Goal: Task Accomplishment & Management: Manage account settings

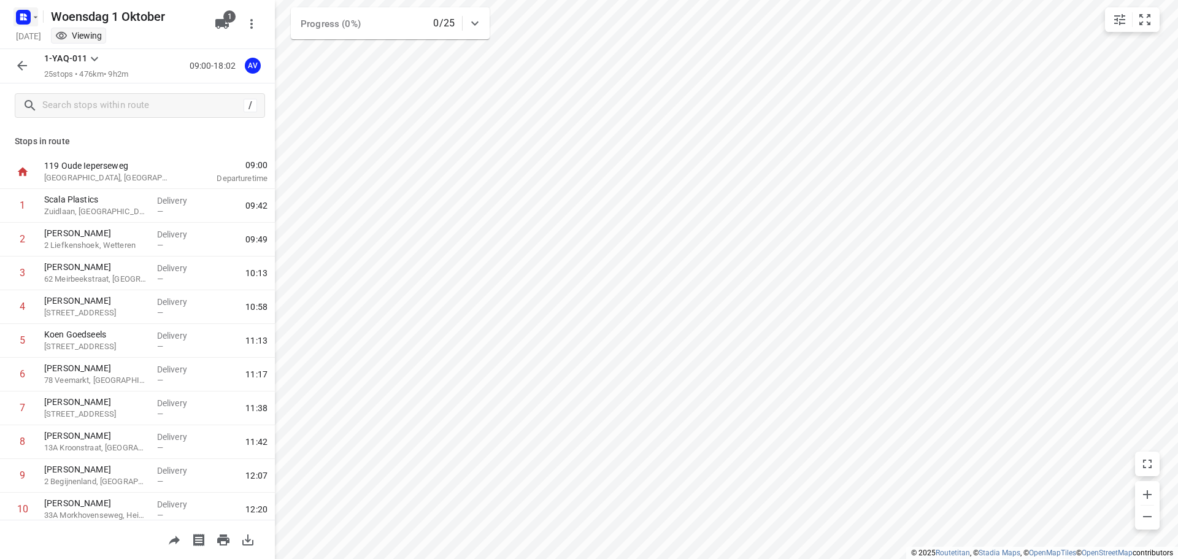
click at [32, 17] on icon "button" at bounding box center [36, 17] width 10 height 10
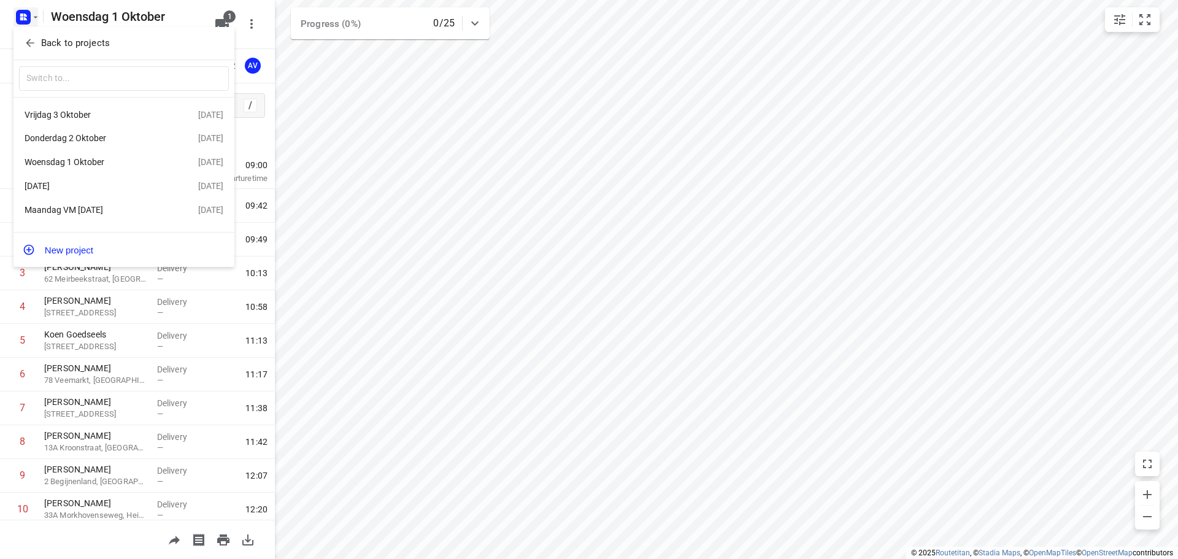
click at [107, 114] on div "Vrijdag 3 Oktober" at bounding box center [95, 115] width 141 height 10
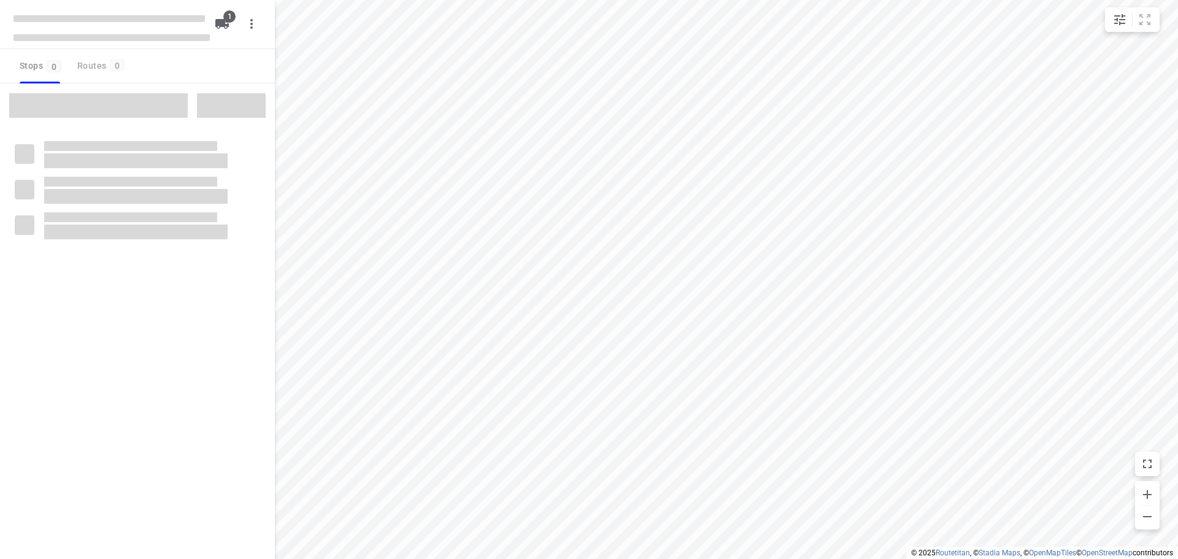
type input "distance"
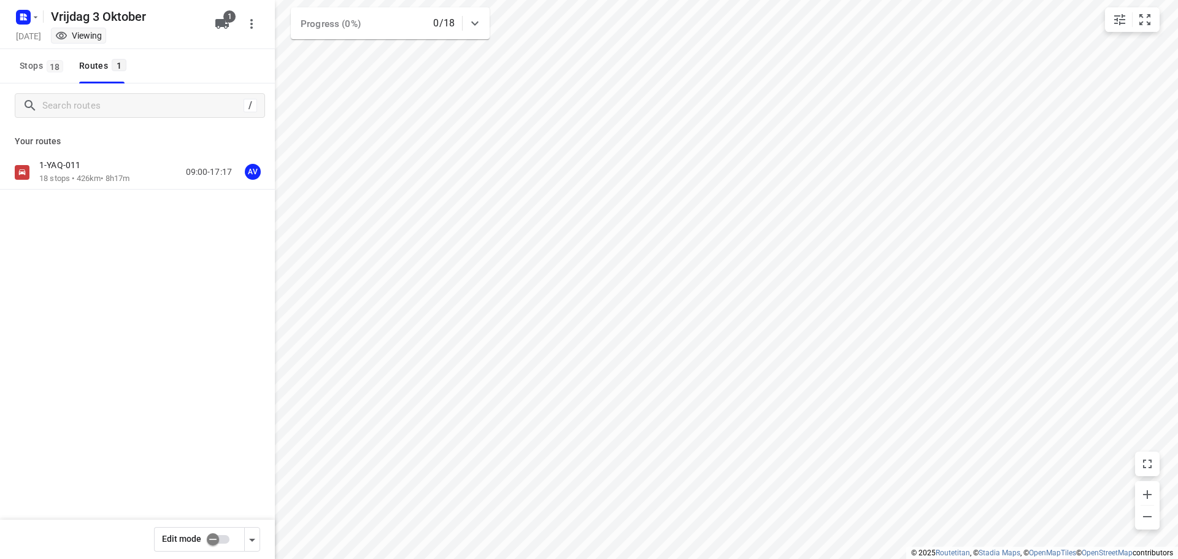
click at [225, 539] on input "checkbox" at bounding box center [213, 539] width 70 height 23
checkbox input "true"
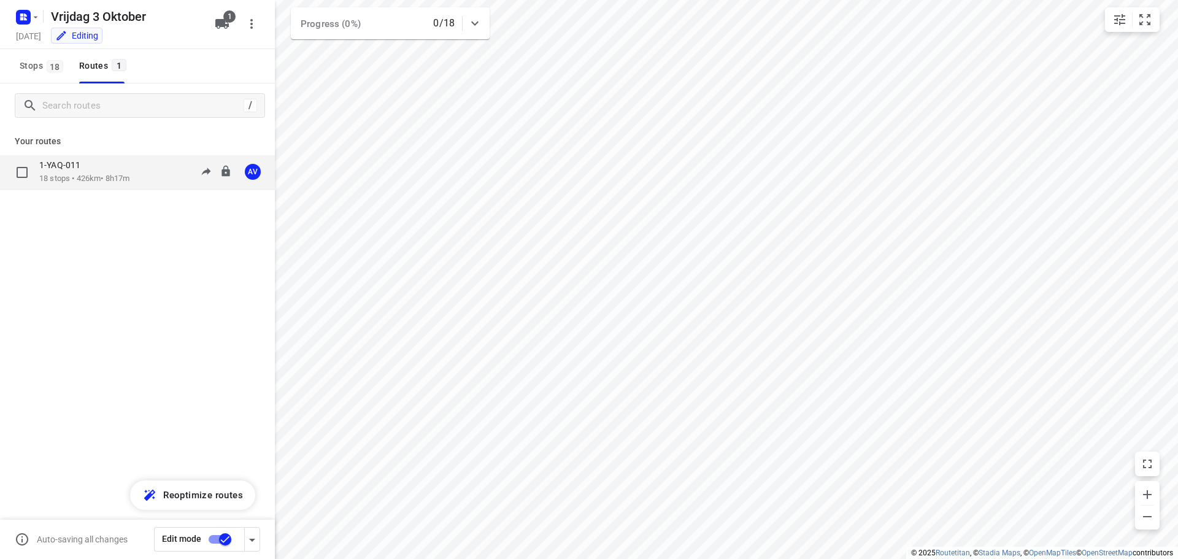
click at [114, 170] on div "1-YAQ-011" at bounding box center [84, 167] width 90 height 14
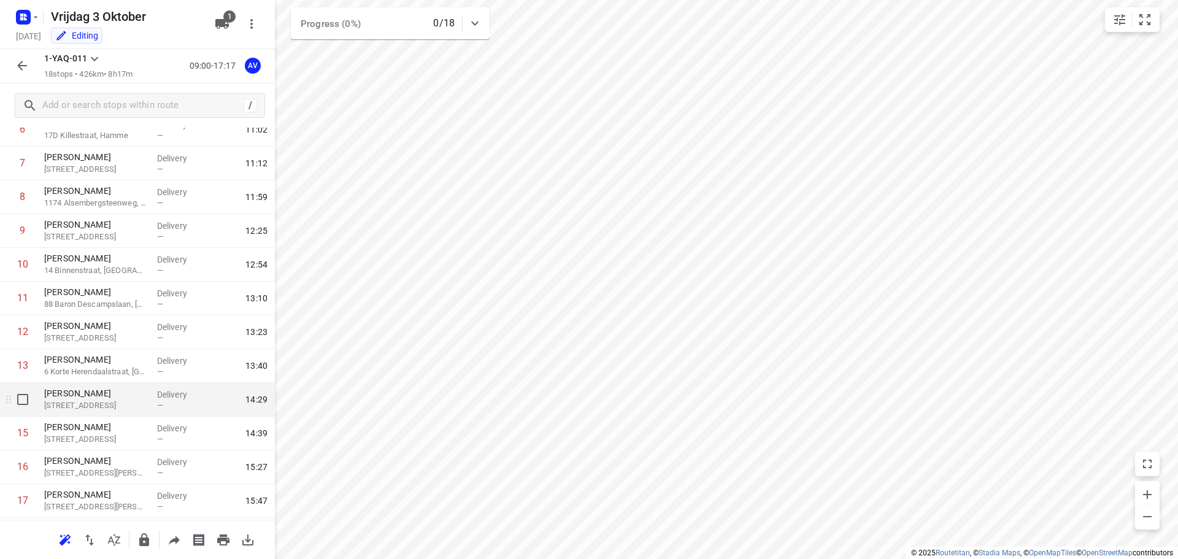
scroll to position [246, 0]
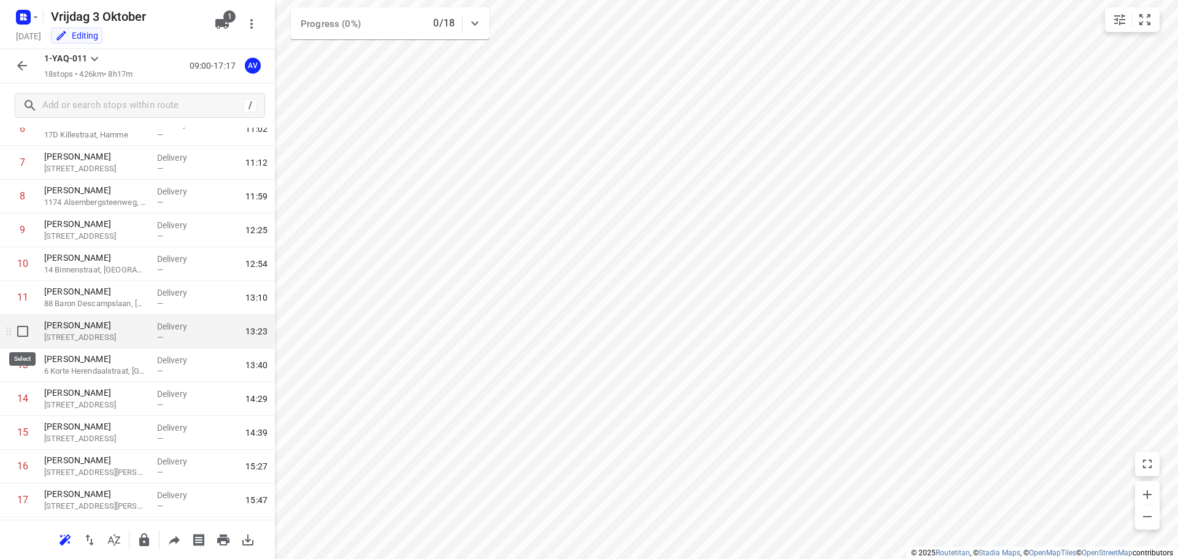
click at [25, 332] on input "checkbox" at bounding box center [22, 331] width 25 height 25
checkbox input "true"
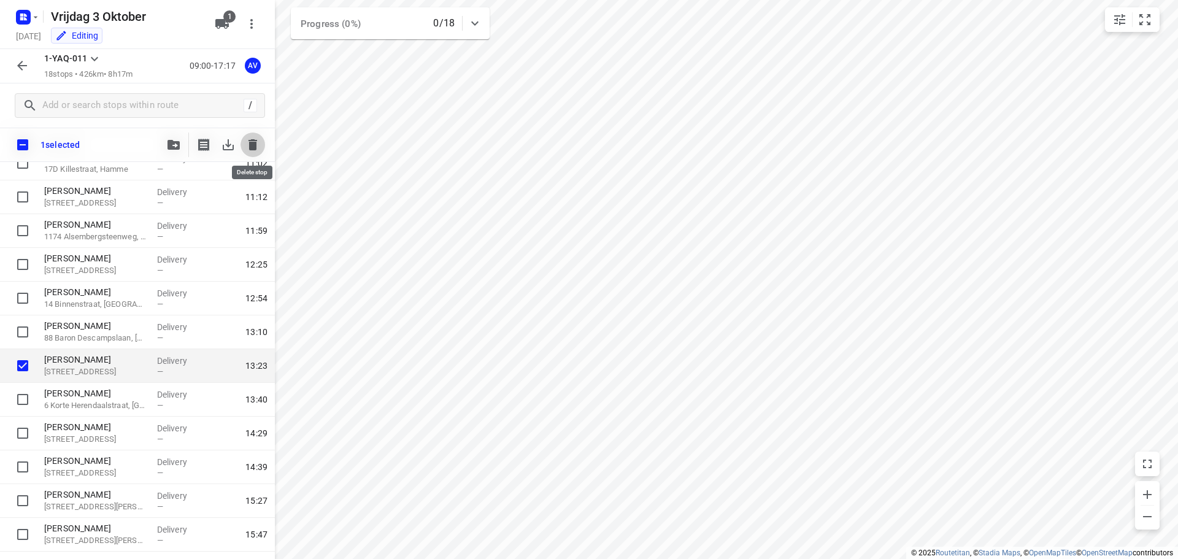
click at [257, 142] on icon "button" at bounding box center [253, 144] width 15 height 15
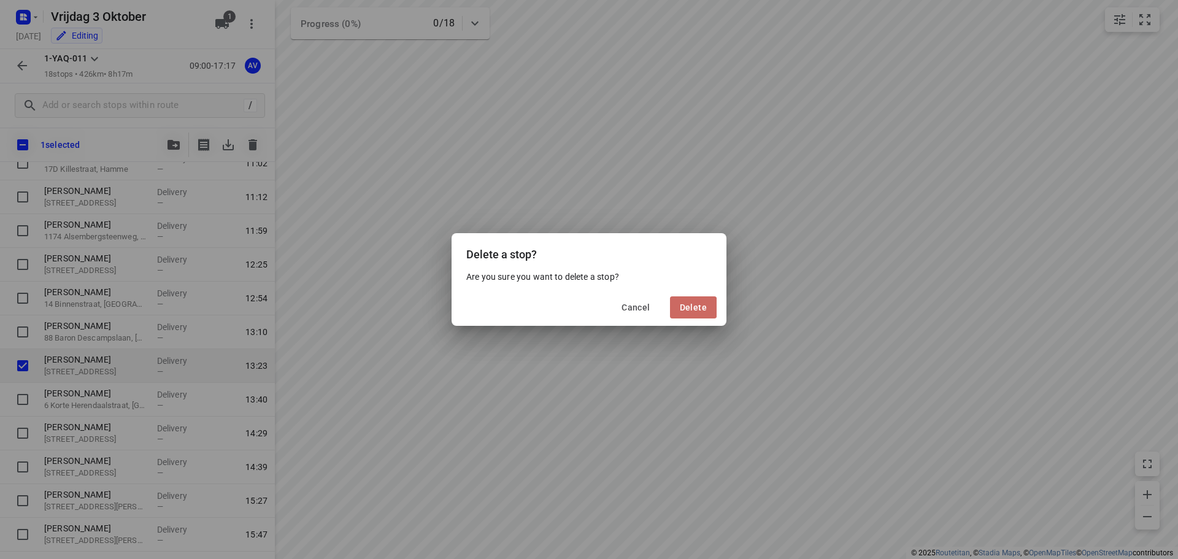
click at [691, 308] on span "Delete" at bounding box center [693, 308] width 27 height 10
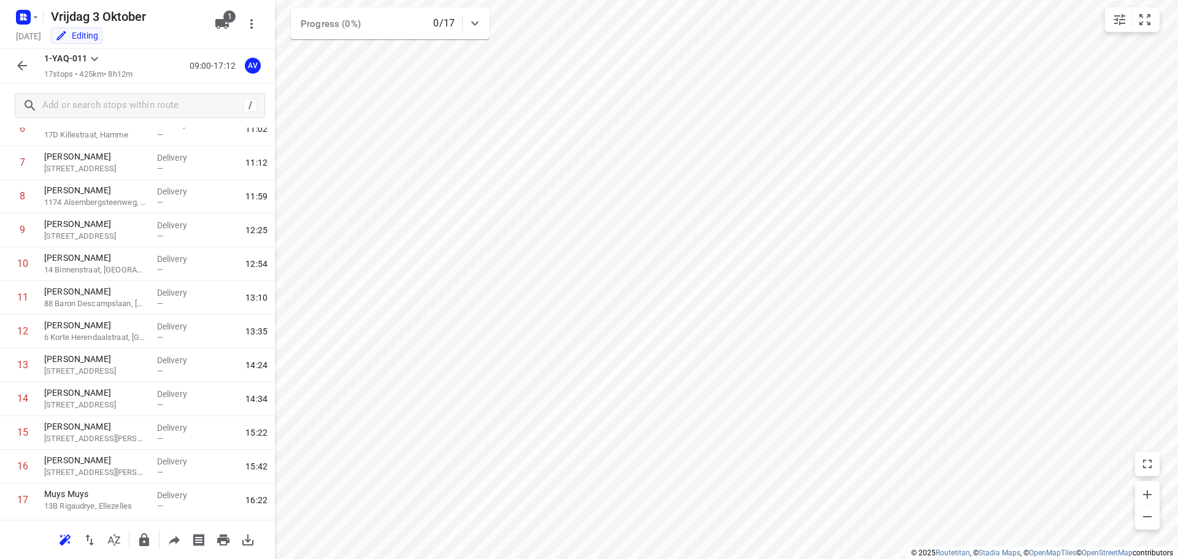
click at [26, 66] on icon "button" at bounding box center [22, 65] width 15 height 15
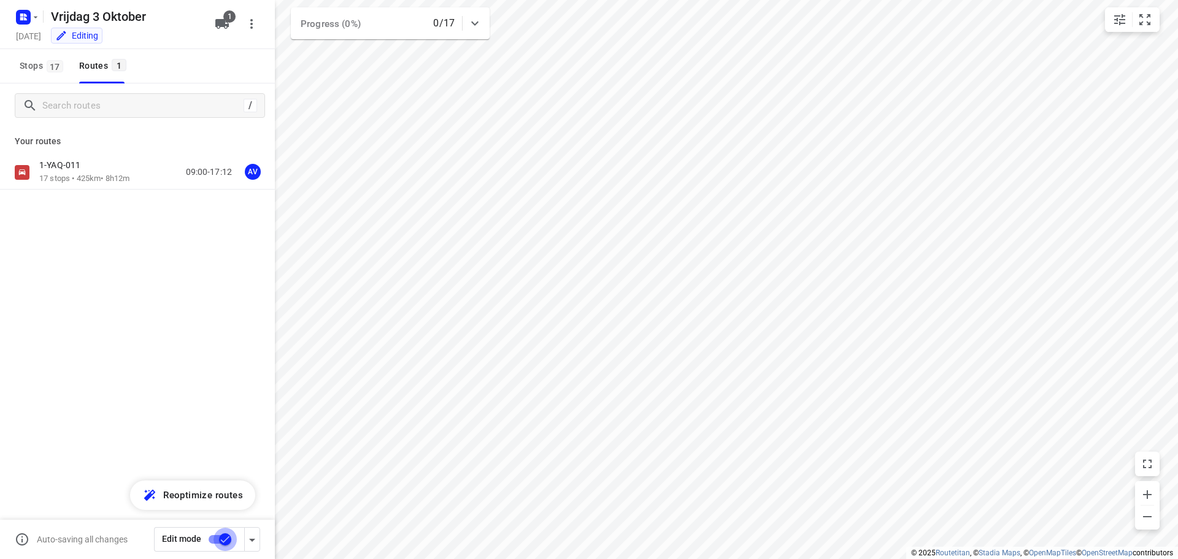
click at [215, 537] on input "checkbox" at bounding box center [225, 539] width 70 height 23
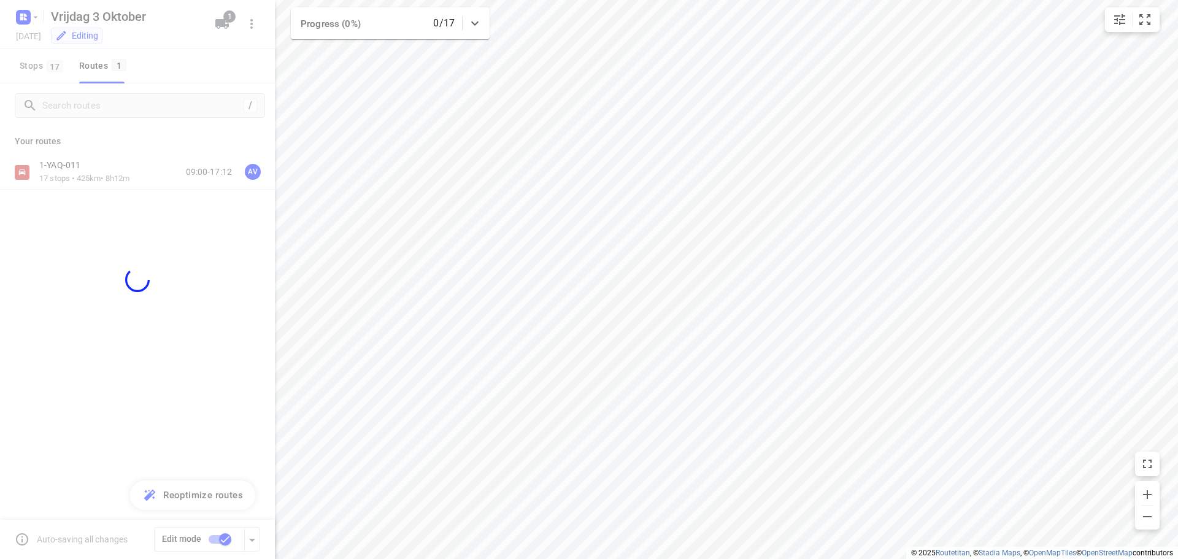
checkbox input "false"
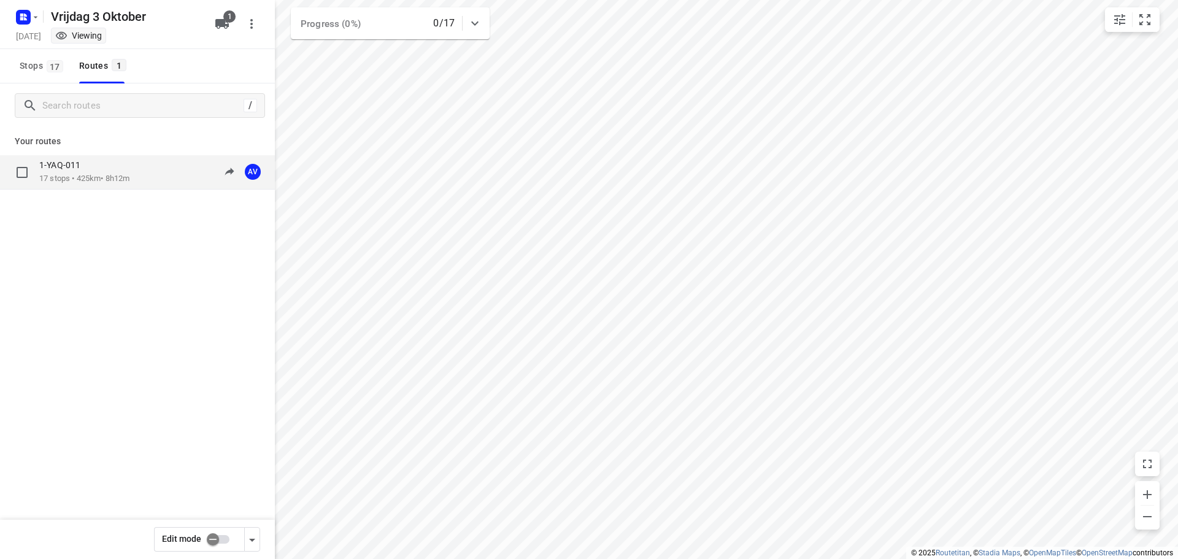
click at [137, 176] on div "1-YAQ-011 17 stops • 425km • 8h12m 09:00-17:12 AV" at bounding box center [157, 172] width 236 height 25
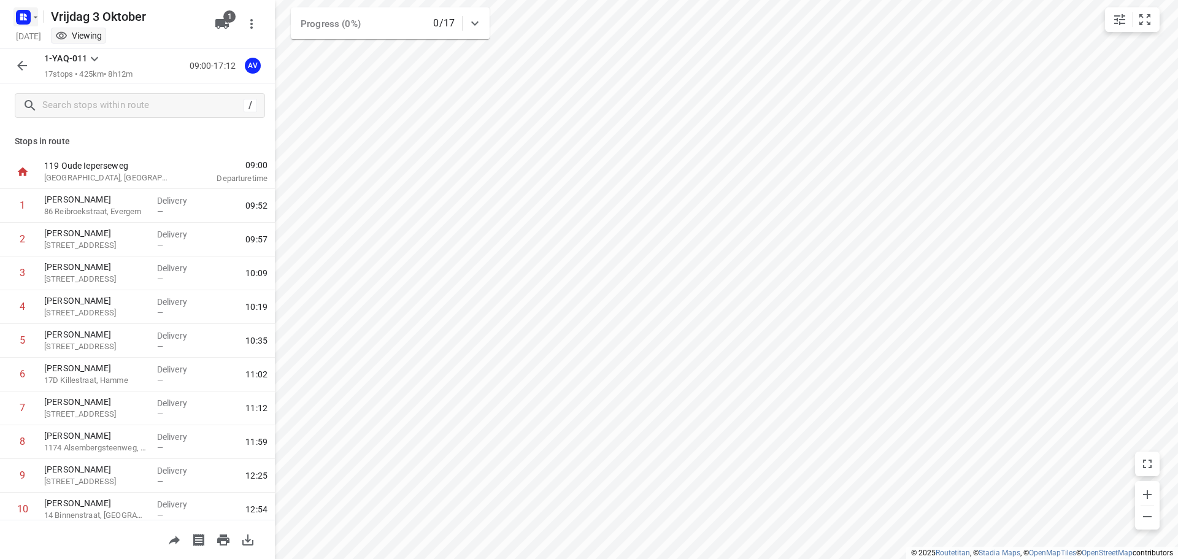
click at [23, 15] on icon "button" at bounding box center [21, 15] width 3 height 3
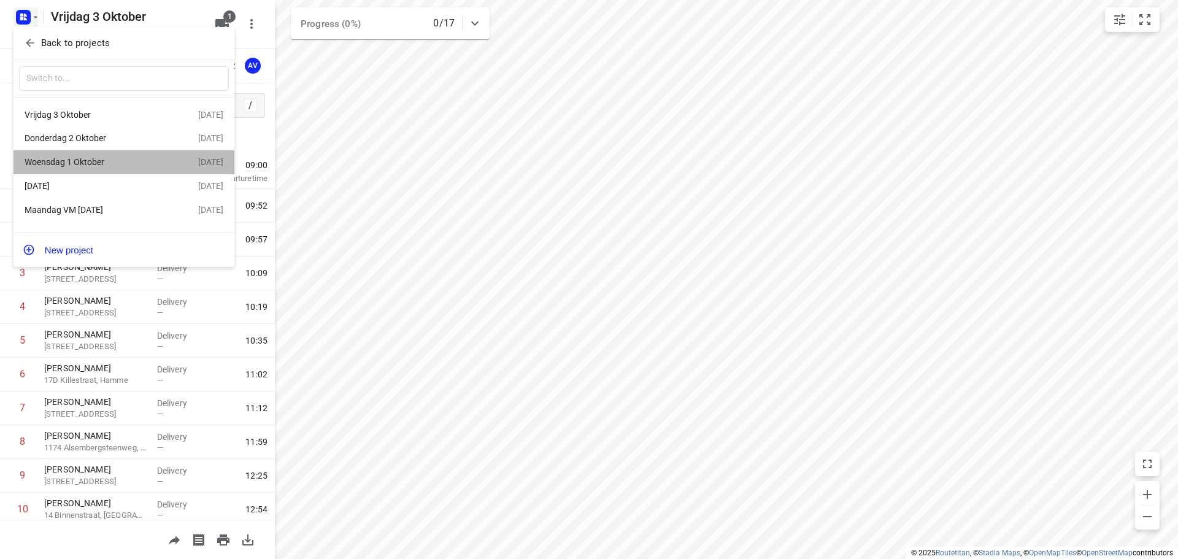
click at [94, 165] on div "Woensdag 1 Oktober" at bounding box center [95, 162] width 141 height 10
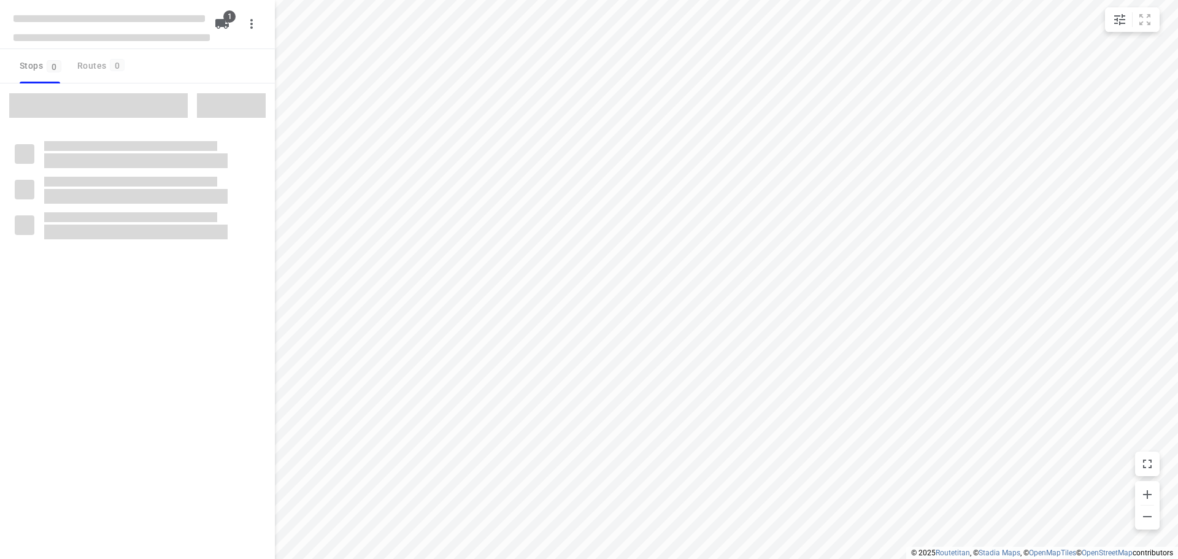
type input "distance"
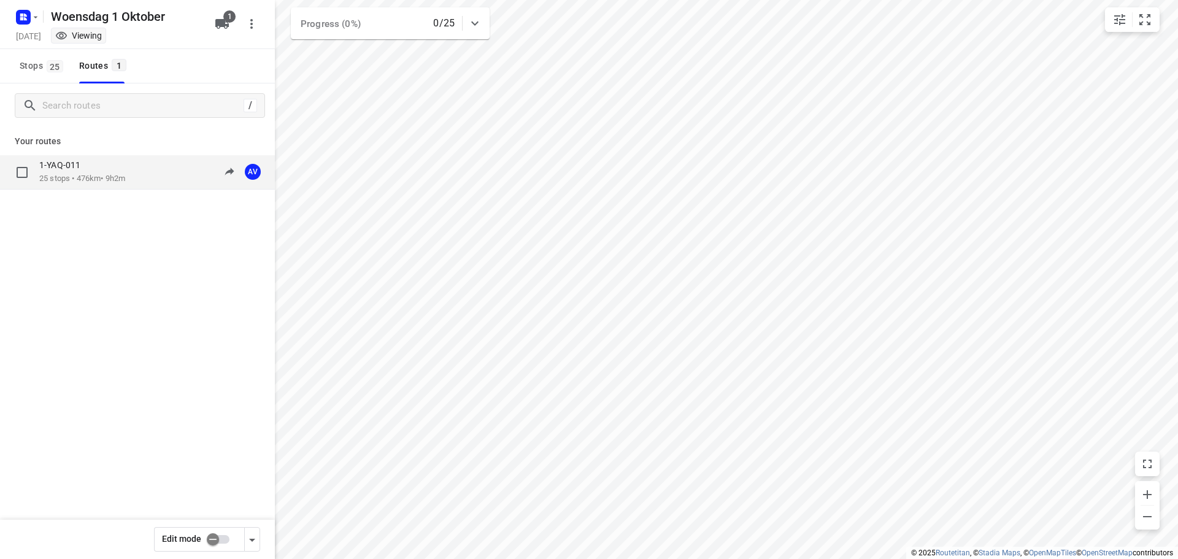
click at [124, 172] on div "1-YAQ-011" at bounding box center [82, 167] width 86 height 14
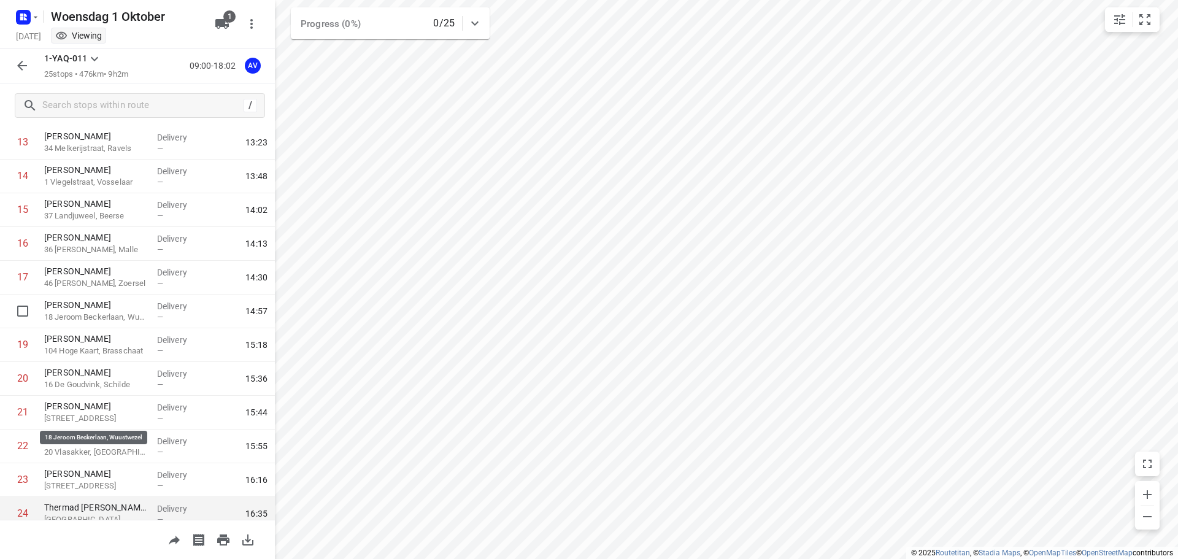
scroll to position [547, 0]
